Goal: Task Accomplishment & Management: Manage account settings

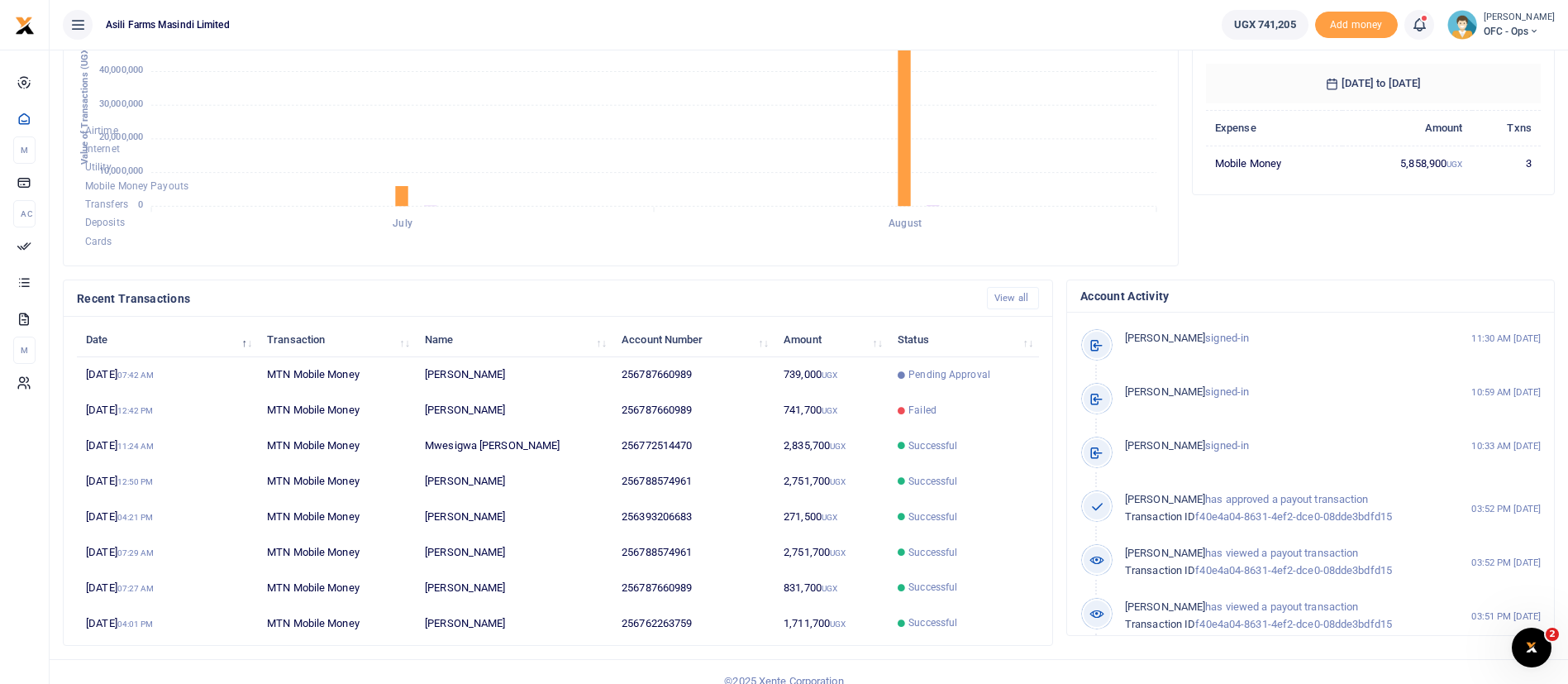
scroll to position [304, 0]
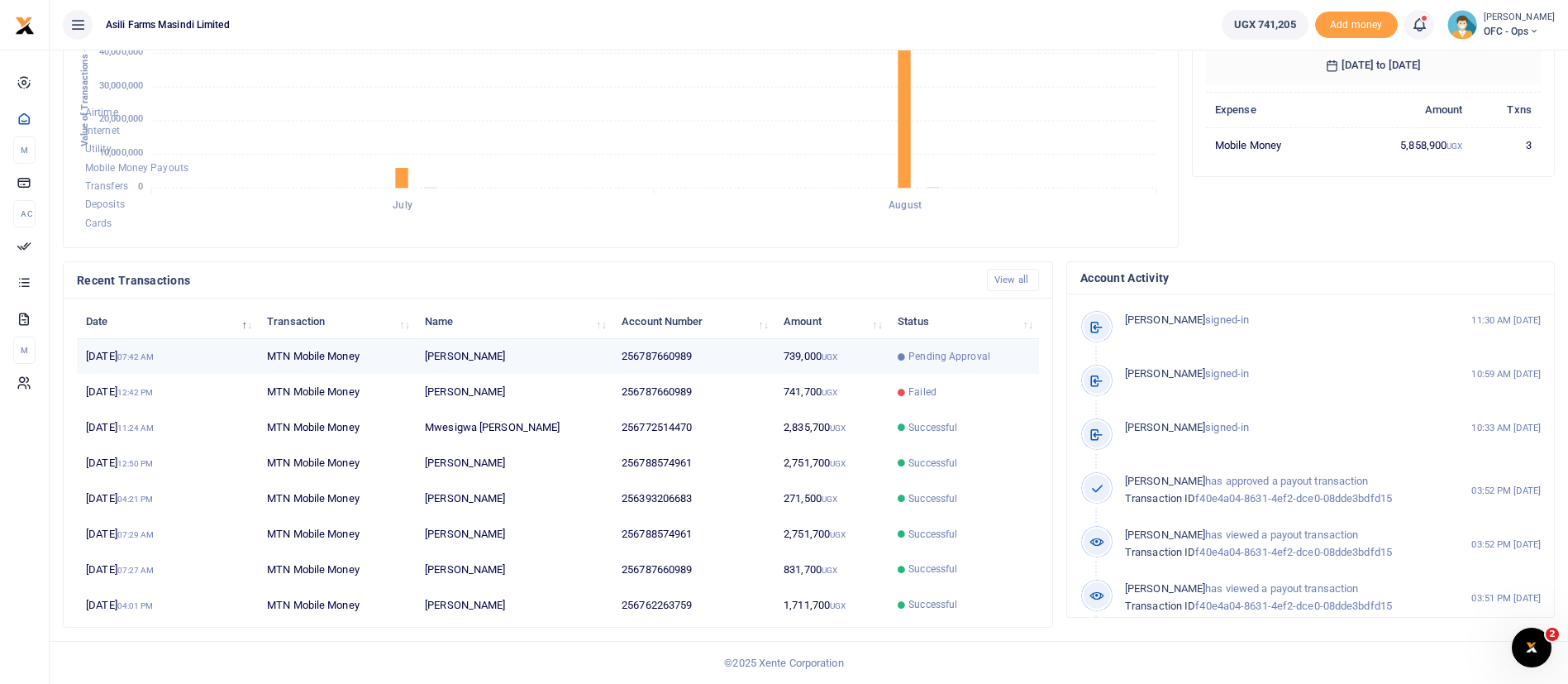
click at [965, 366] on td "Pending Approval" at bounding box center [964, 356] width 150 height 35
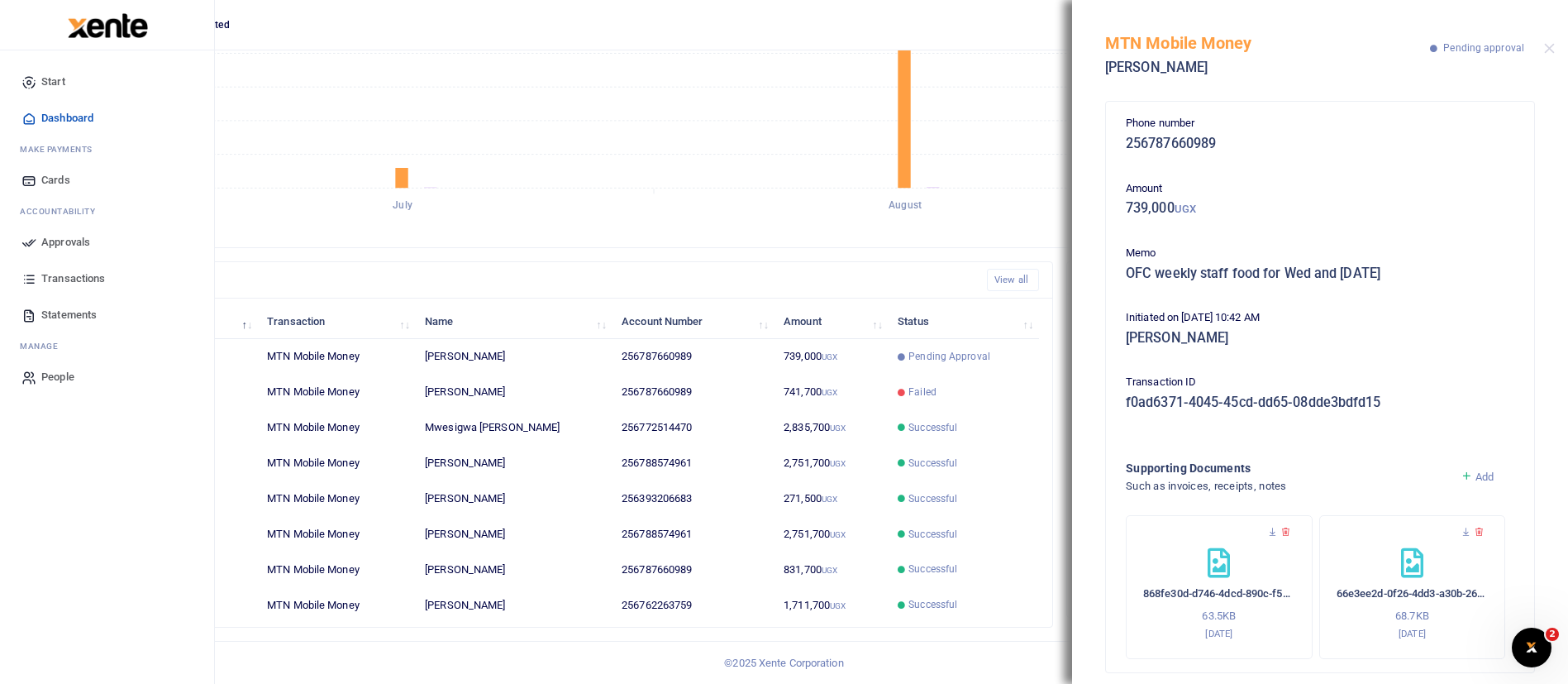
click at [90, 240] on span "Approvals" at bounding box center [66, 242] width 49 height 16
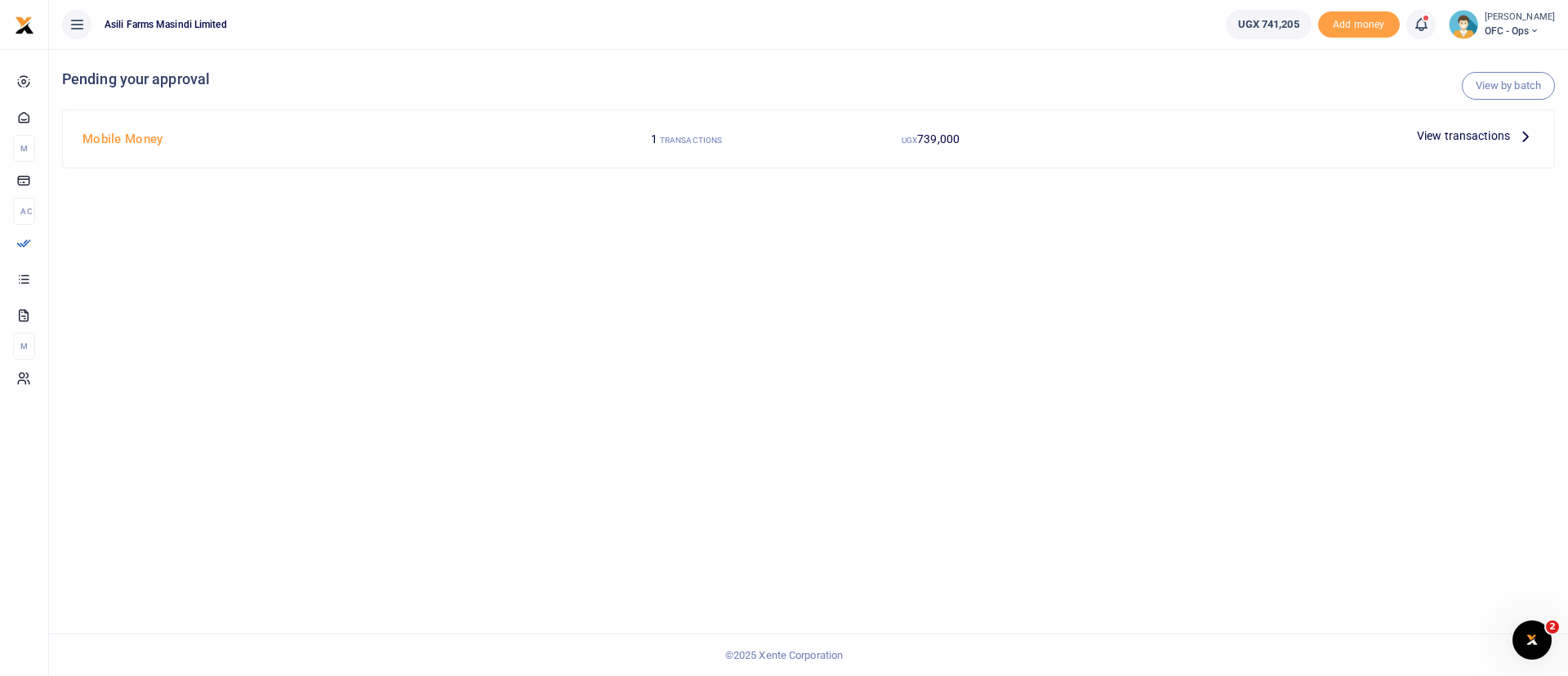
click at [1496, 137] on span "View transactions" at bounding box center [1463, 136] width 93 height 18
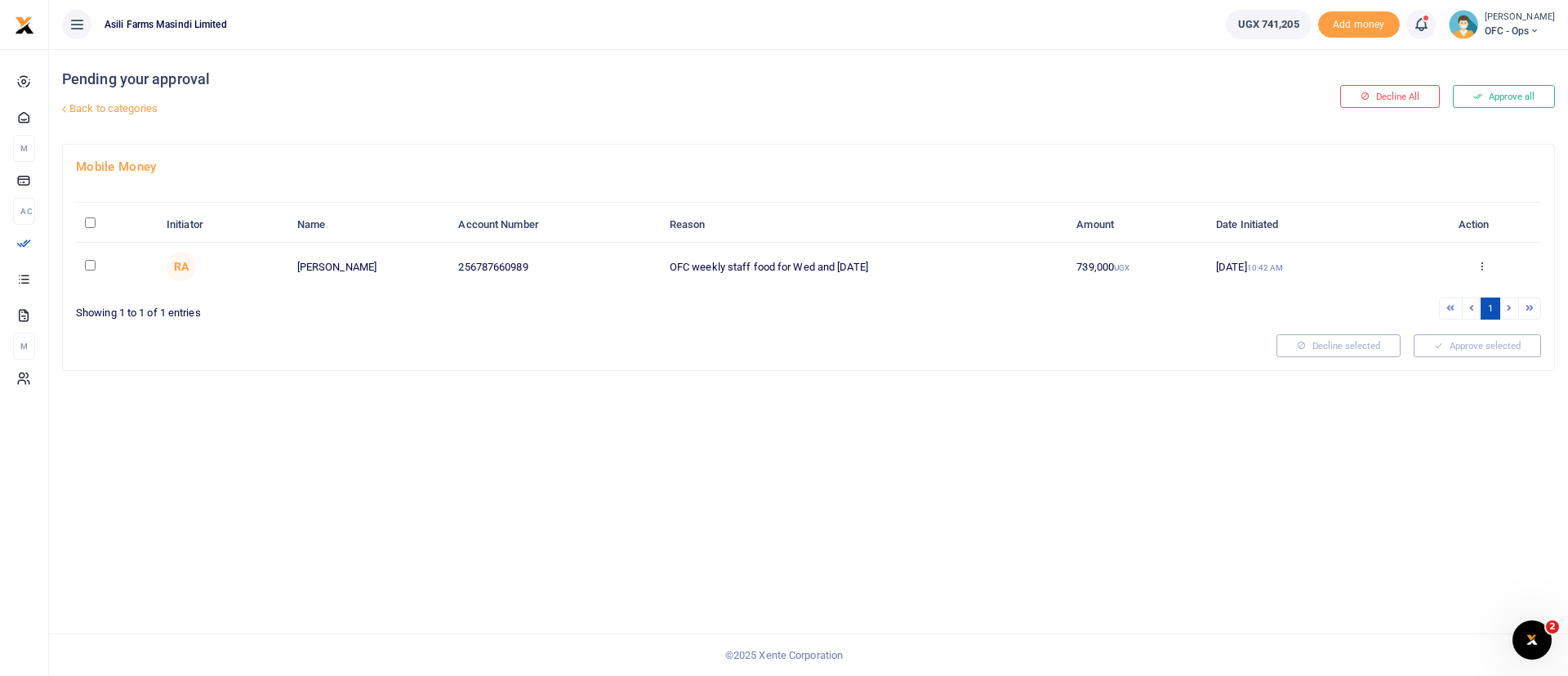
click at [96, 222] on div at bounding box center [784, 338] width 1568 height 676
click at [90, 223] on input "\a \a : activate to sort column descending" at bounding box center [90, 223] width 11 height 11
checkbox input "true"
click at [1477, 356] on button "Approve selected (1)" at bounding box center [1471, 346] width 139 height 23
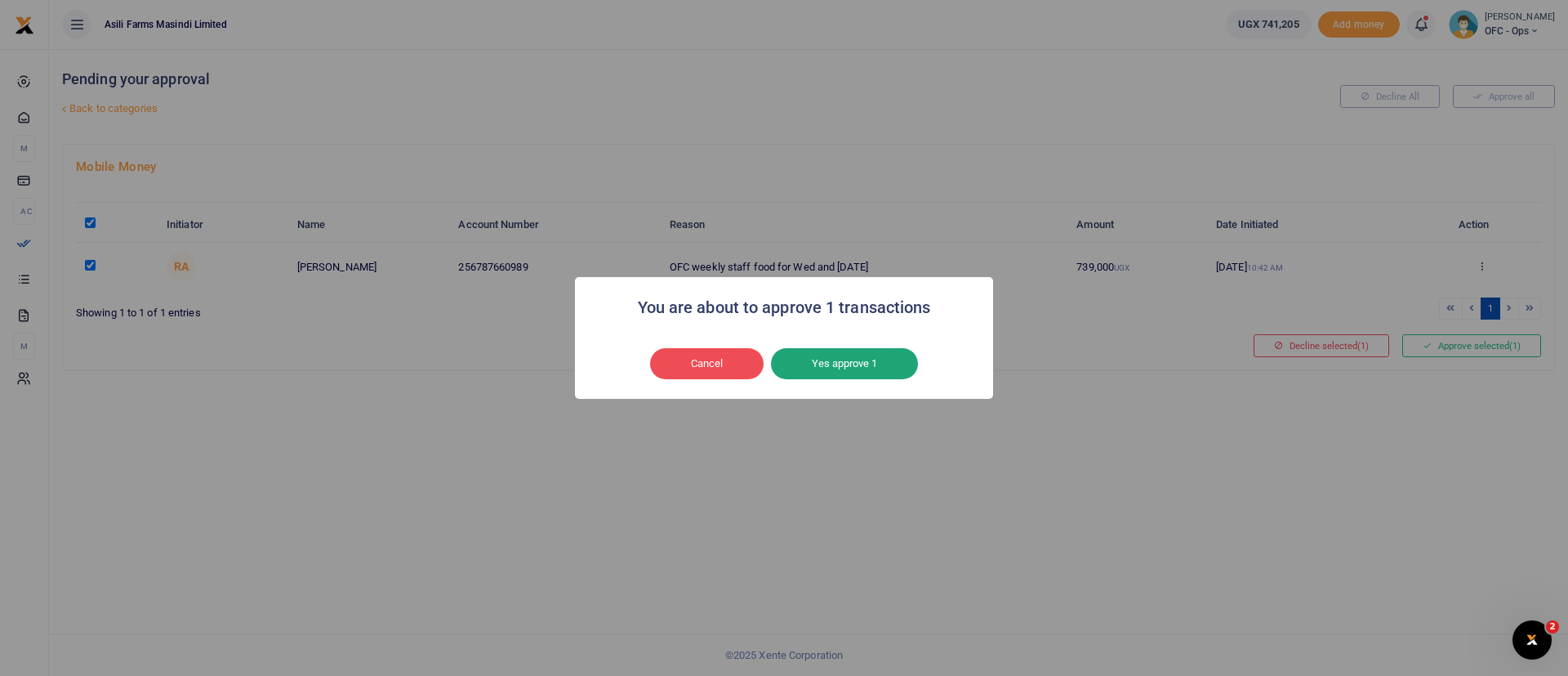
click at [831, 364] on button "Yes approve 1" at bounding box center [845, 363] width 147 height 31
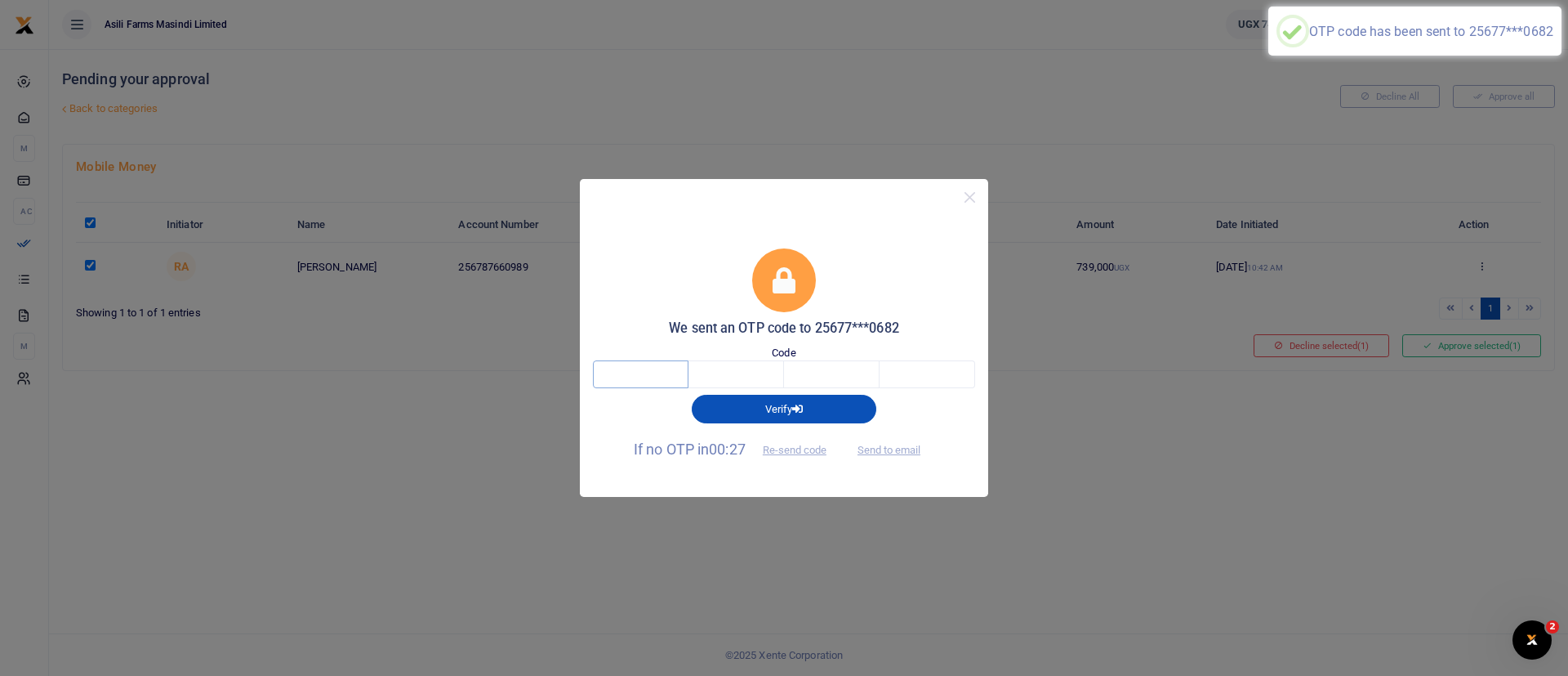
click at [637, 372] on input "text" at bounding box center [640, 374] width 96 height 28
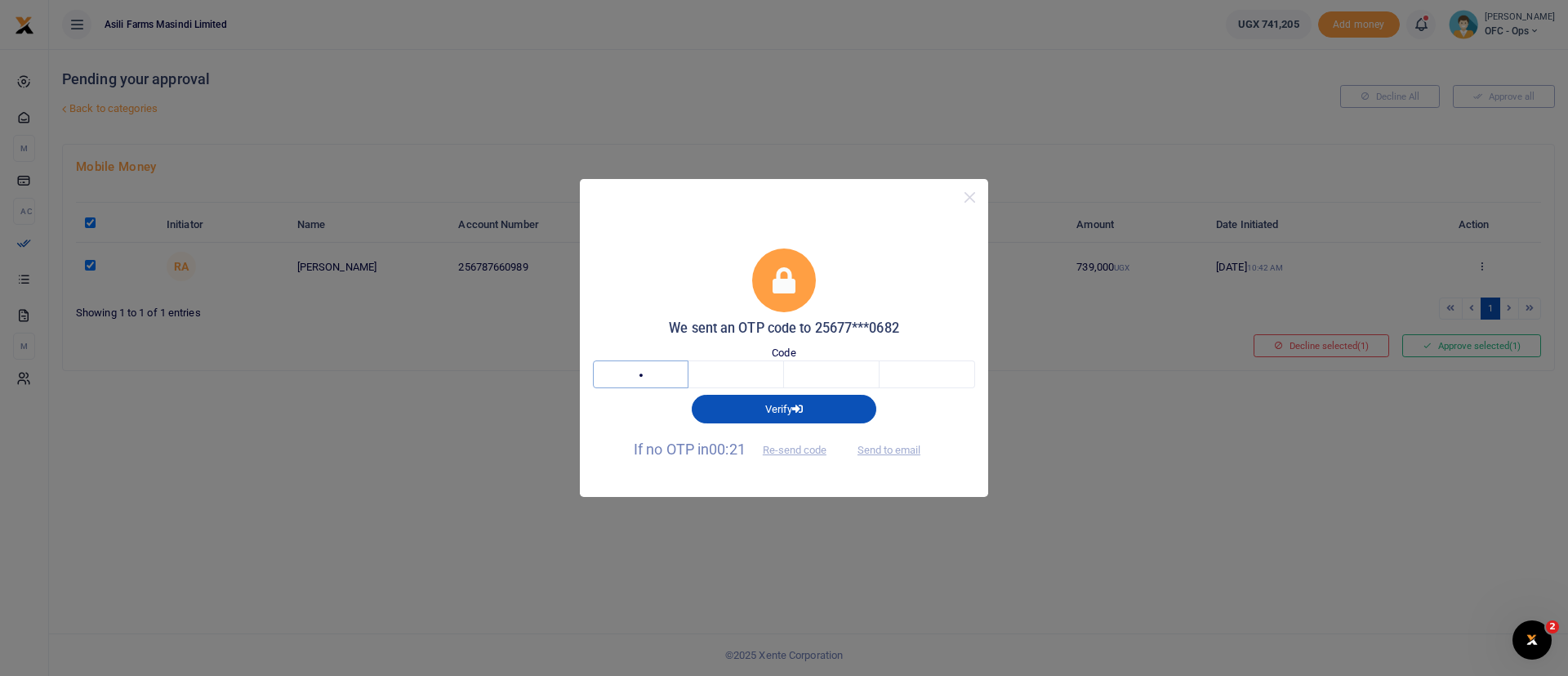
type input "8"
type input "3"
type input "0"
type input "3"
